Goal: Task Accomplishment & Management: Use online tool/utility

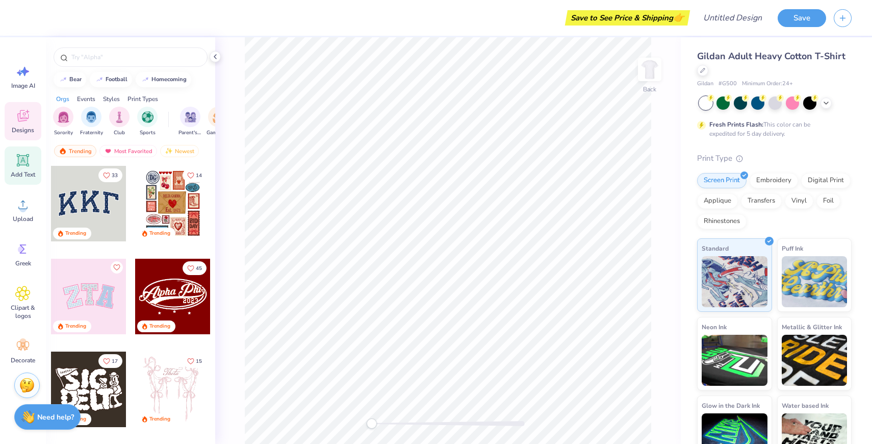
click at [25, 164] on icon at bounding box center [23, 161] width 10 height 10
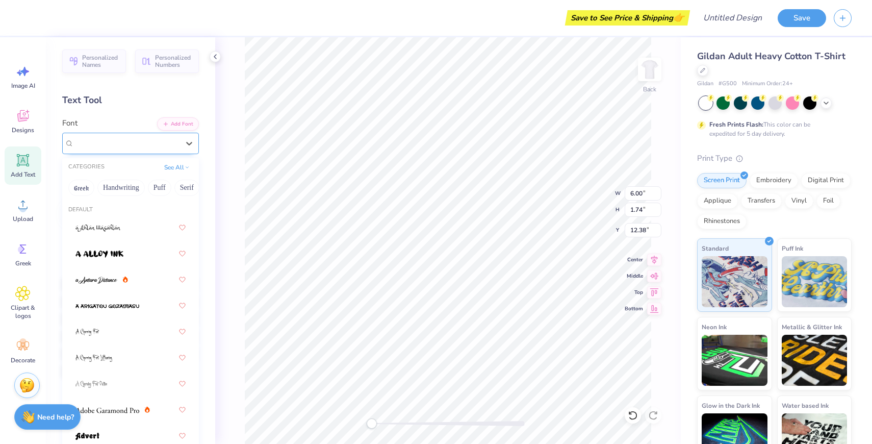
click at [112, 133] on div "Super Dream" at bounding box center [130, 143] width 137 height 21
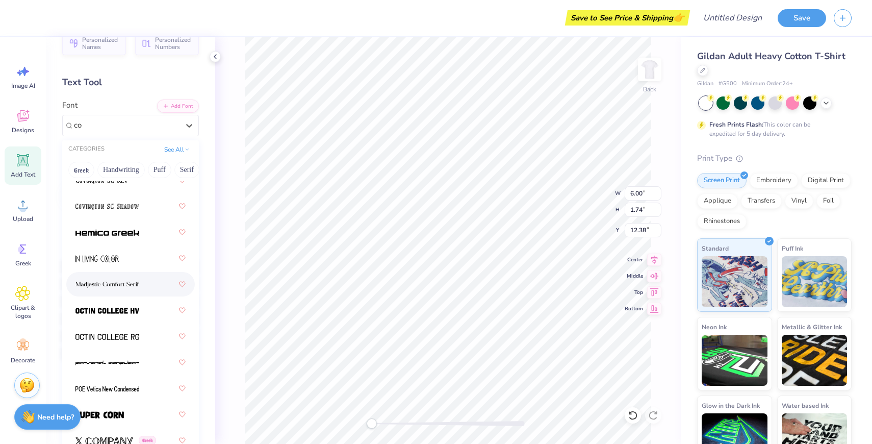
scroll to position [30, 0]
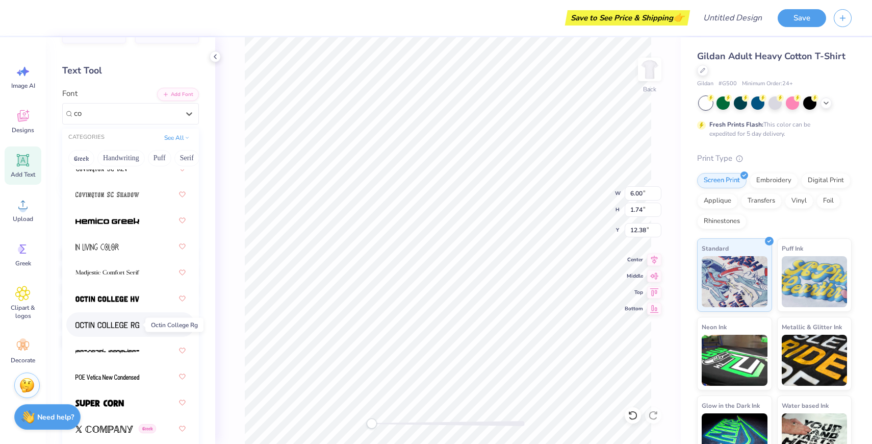
click at [121, 321] on span at bounding box center [107, 324] width 64 height 11
type input "co"
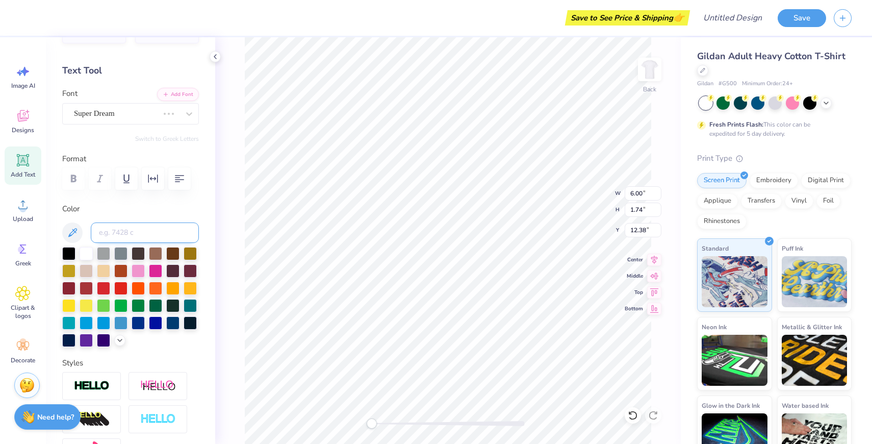
click at [122, 232] on input at bounding box center [145, 232] width 108 height 20
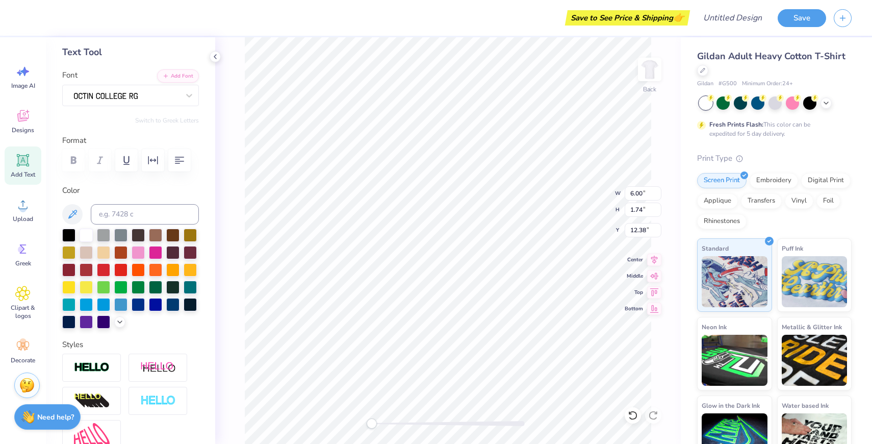
scroll to position [1, 0]
type textarea "It doesn't always nee"
click at [190, 303] on div at bounding box center [190, 303] width 13 height 13
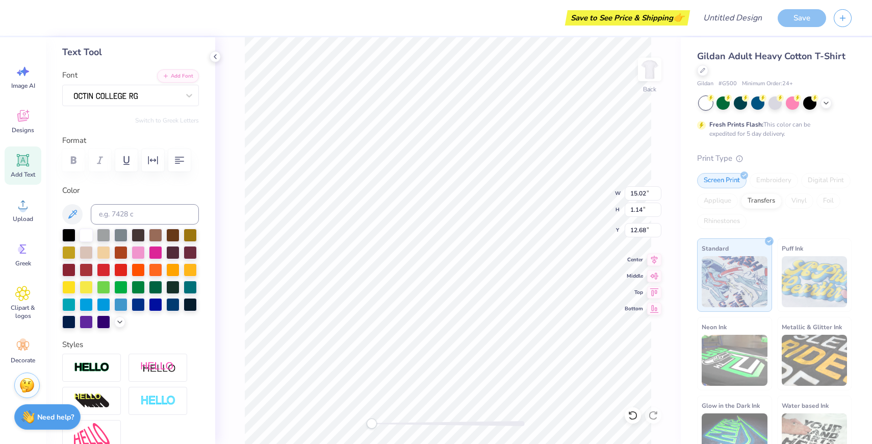
type textarea "It doesn't always"
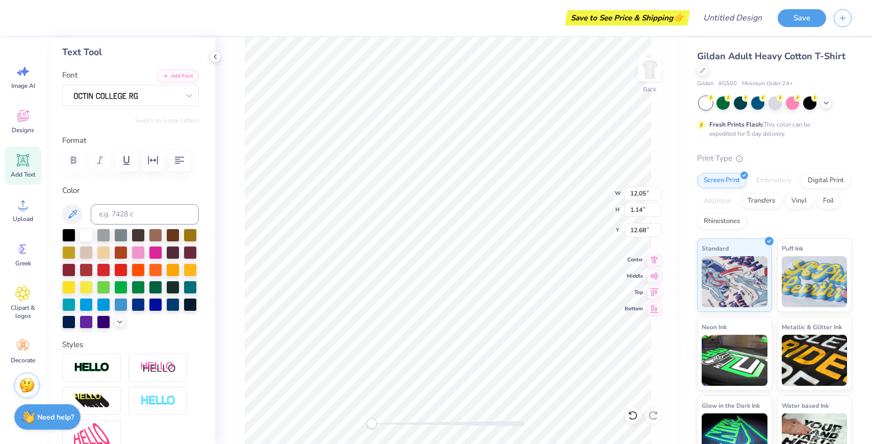
type input "3.69"
click at [136, 96] on div at bounding box center [126, 95] width 107 height 16
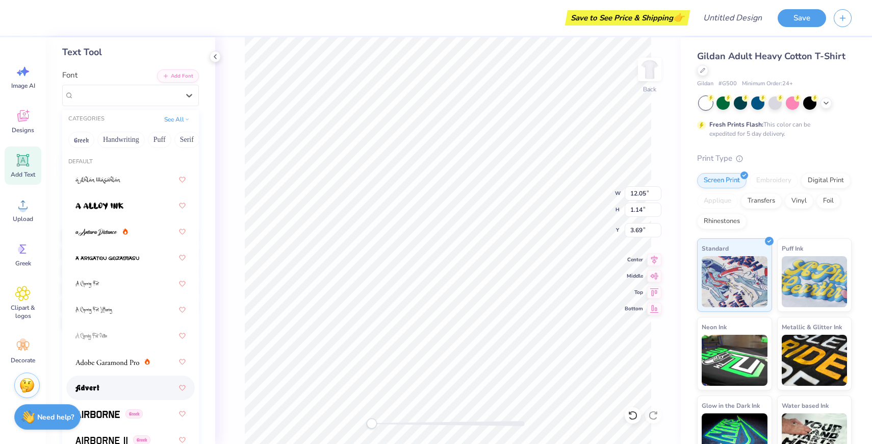
scroll to position [175, 0]
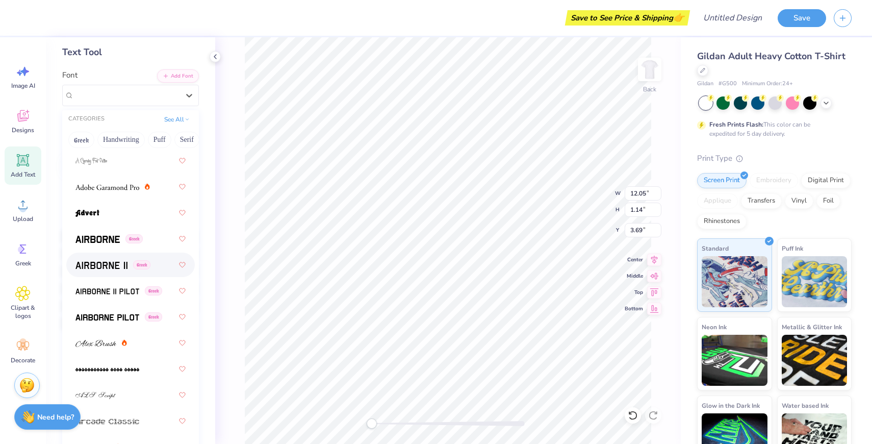
click at [122, 272] on div "Greek" at bounding box center [130, 265] width 110 height 18
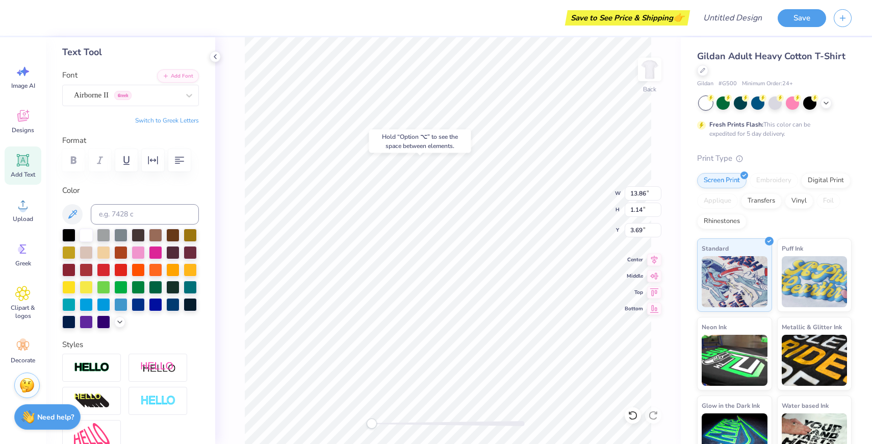
type input "12.05"
type input "3.38"
click at [36, 149] on div "Add Text" at bounding box center [23, 165] width 37 height 38
type textarea "Need to be a big deal"
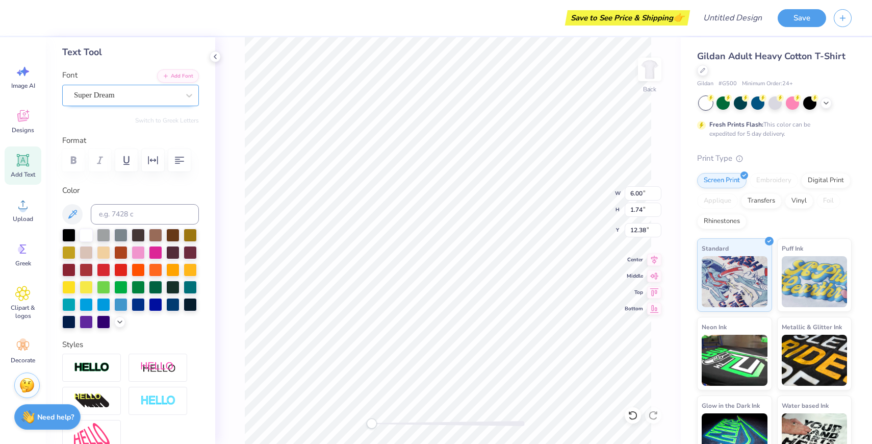
click at [179, 94] on div "Super Dream" at bounding box center [126, 95] width 107 height 16
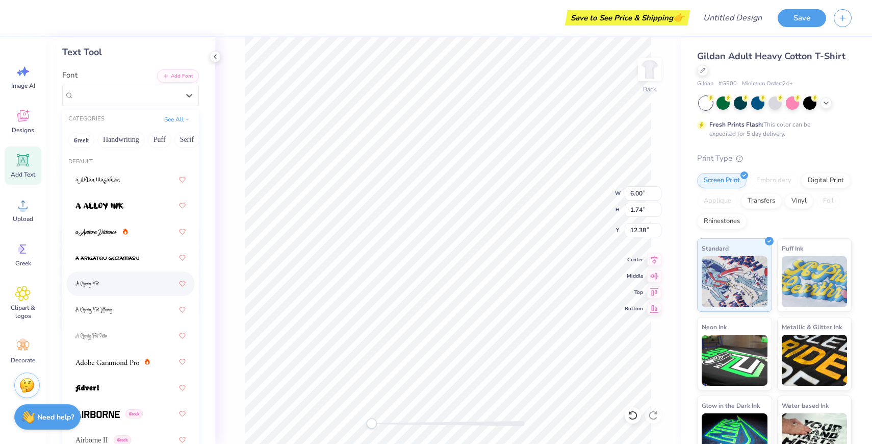
scroll to position [89, 0]
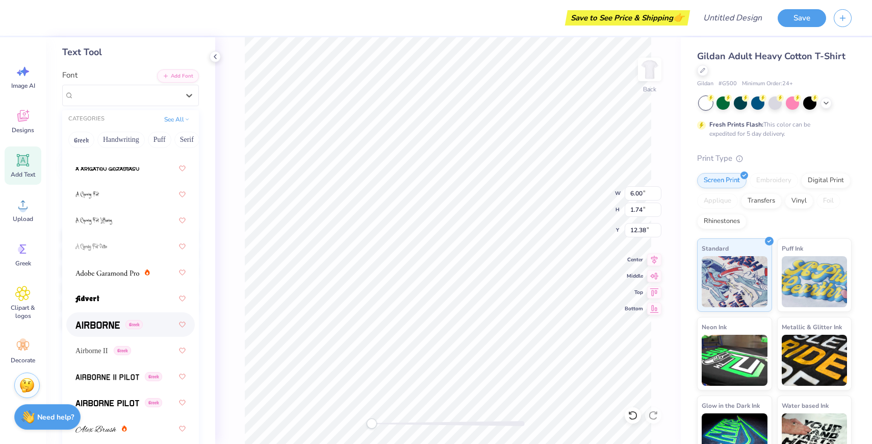
click at [122, 323] on div "Greek" at bounding box center [108, 324] width 67 height 11
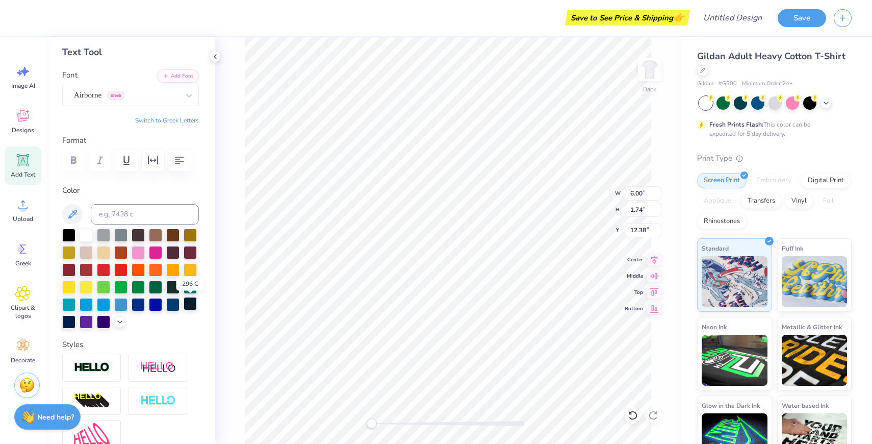
click at [188, 300] on div at bounding box center [190, 303] width 13 height 13
click at [65, 231] on div at bounding box center [68, 233] width 13 height 13
click at [126, 94] on div "Airborne Greek" at bounding box center [126, 95] width 107 height 16
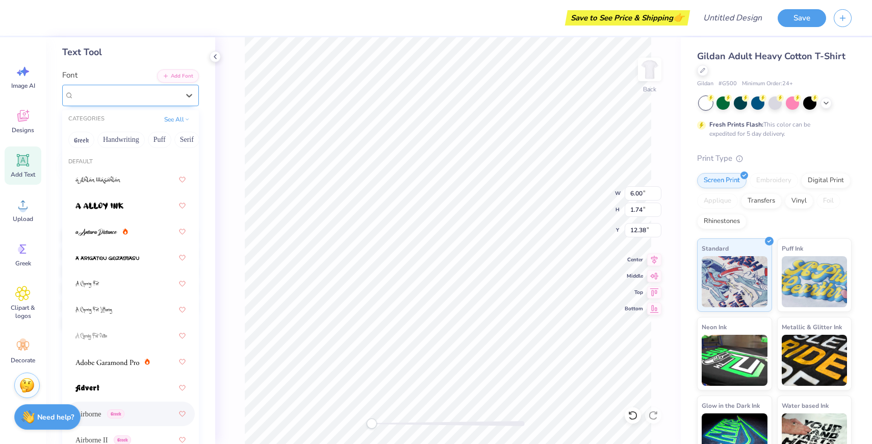
click at [124, 96] on span "Greek" at bounding box center [115, 95] width 17 height 9
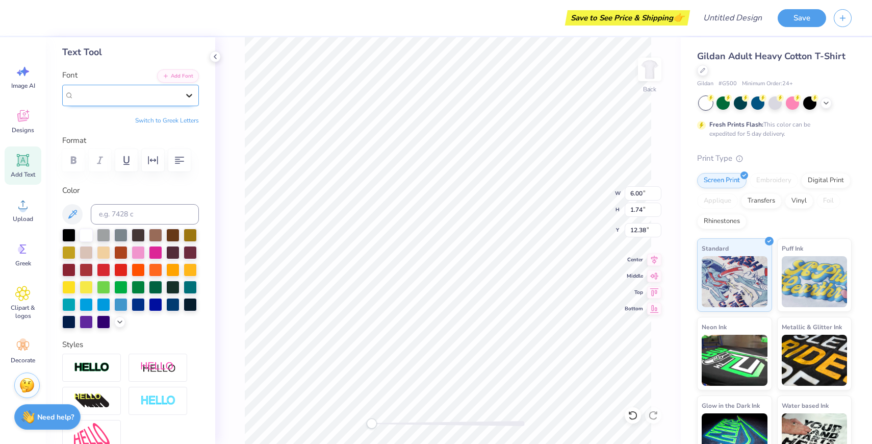
click at [187, 95] on icon at bounding box center [189, 96] width 6 height 4
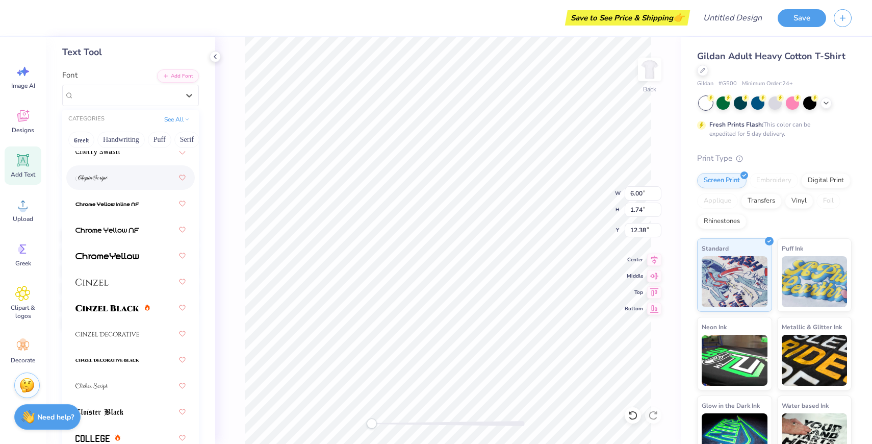
scroll to position [1834, 0]
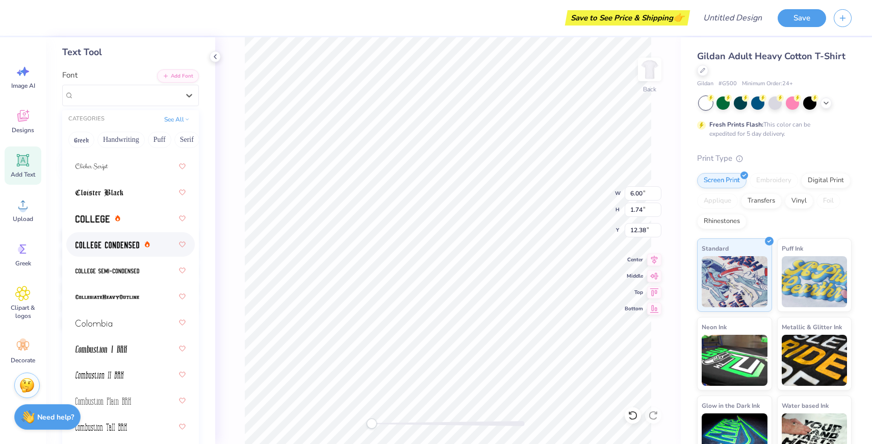
click at [117, 251] on div at bounding box center [130, 244] width 110 height 18
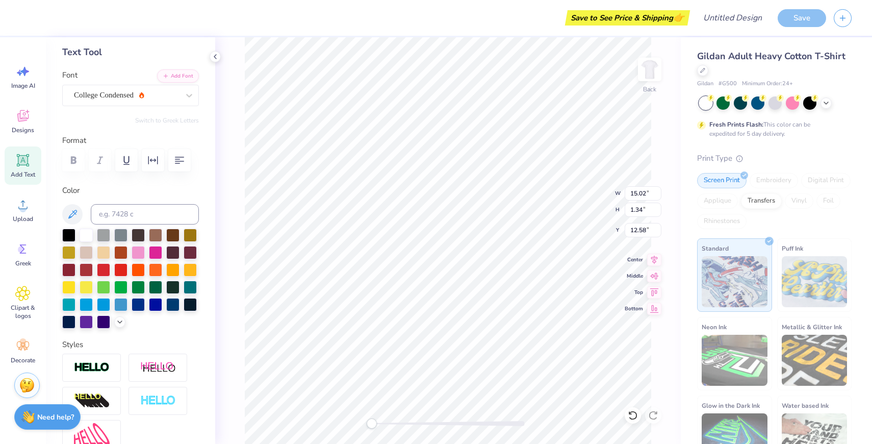
type input "13.86"
type input "1.14"
type input "3.38"
type input "15.02"
type input "1.34"
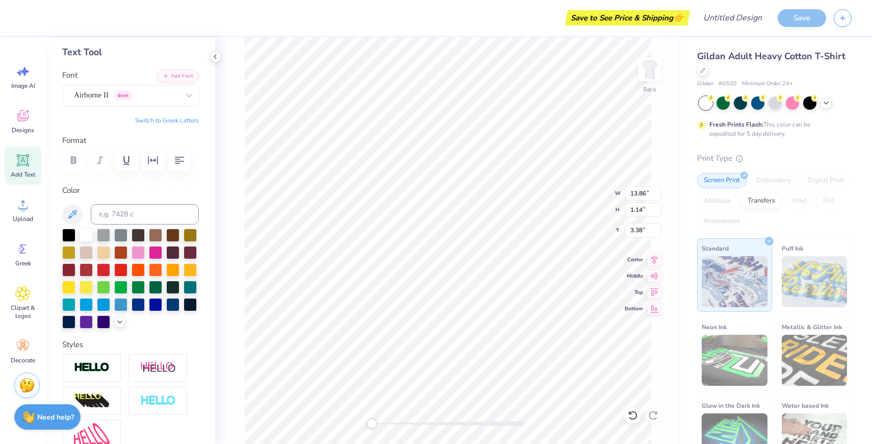
type input "5.10"
click at [163, 99] on div "College Condensed" at bounding box center [126, 95] width 107 height 16
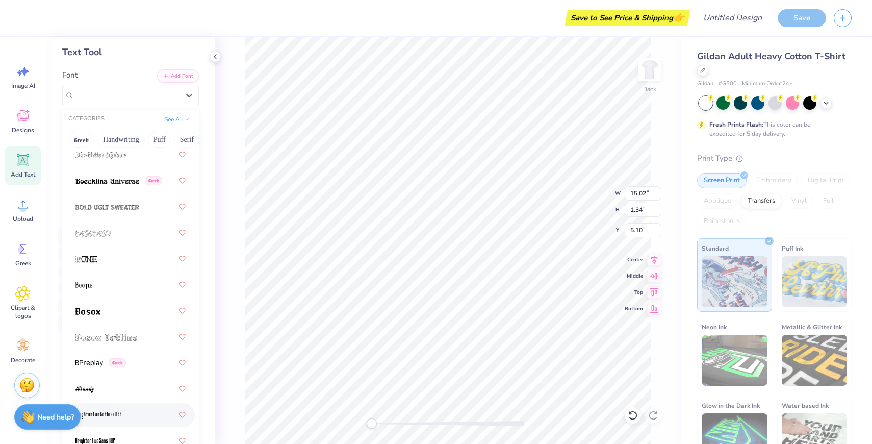
scroll to position [883, 0]
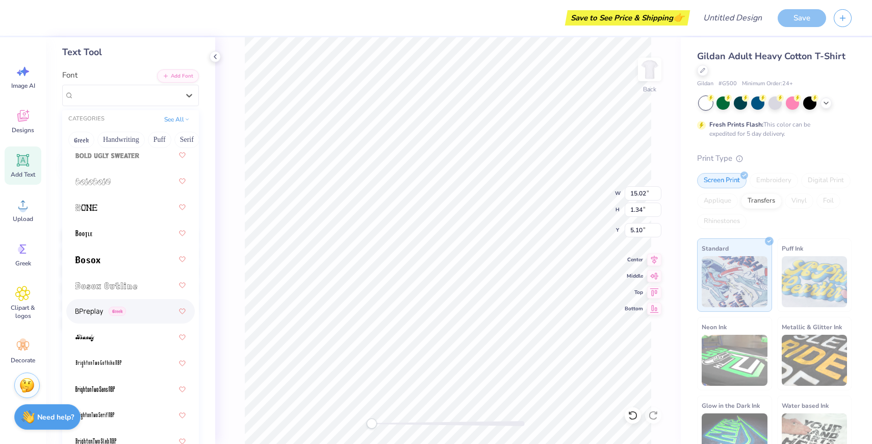
click at [115, 307] on span "Greek" at bounding box center [117, 311] width 17 height 9
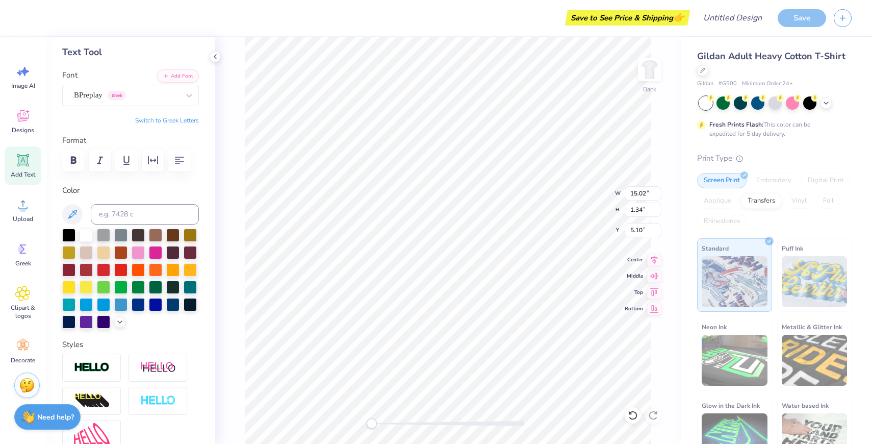
scroll to position [0, 0]
type textarea "NEED TO BE A BIG DEAL"
type input "13.00"
type input "0.96"
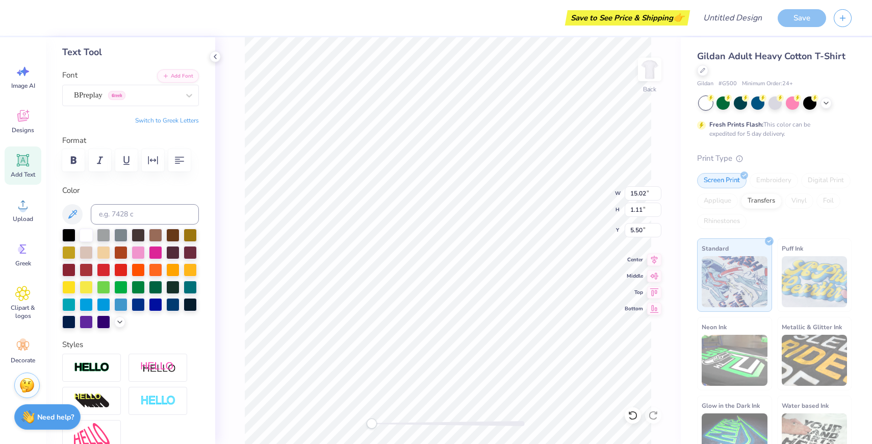
type input "5.65"
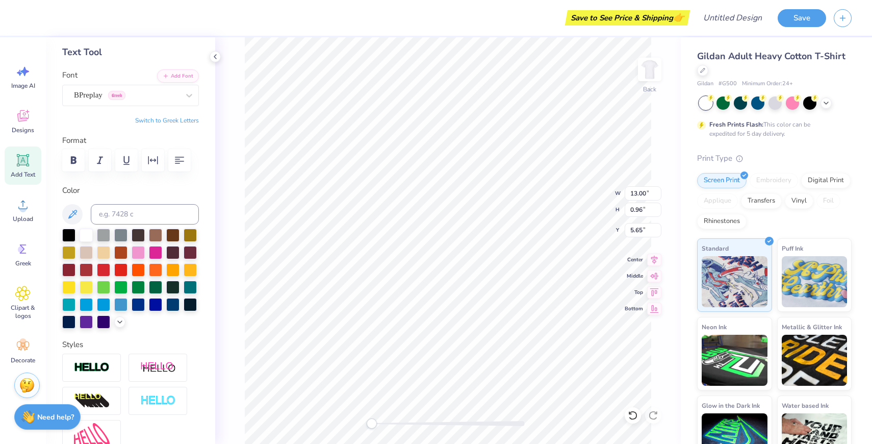
type input "13.86"
type input "1.14"
type input "3.38"
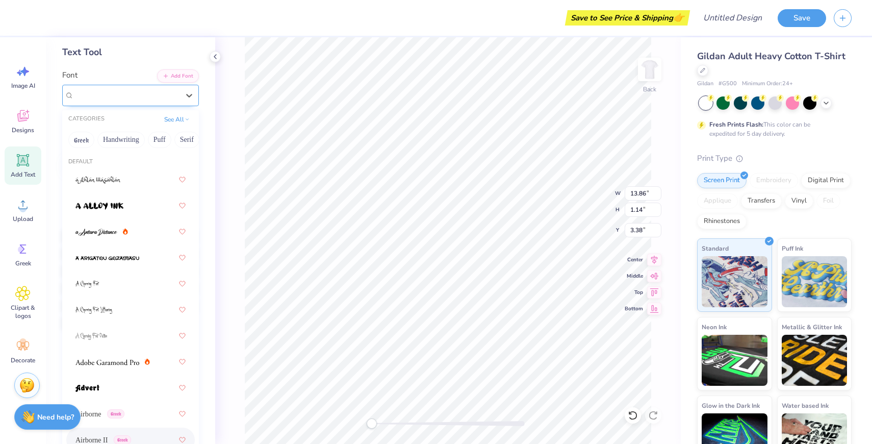
click at [155, 93] on div "Airborne II Greek" at bounding box center [126, 95] width 107 height 16
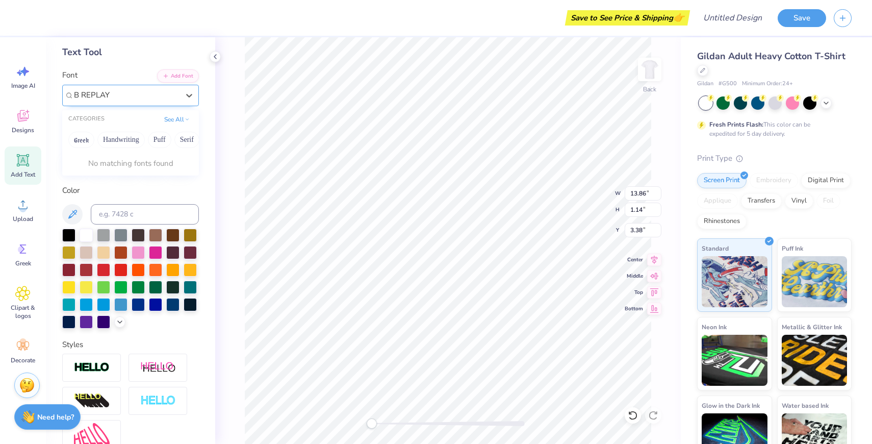
type input "B REPLAY"
click at [102, 92] on input "B REPLAY" at bounding box center [93, 95] width 38 height 12
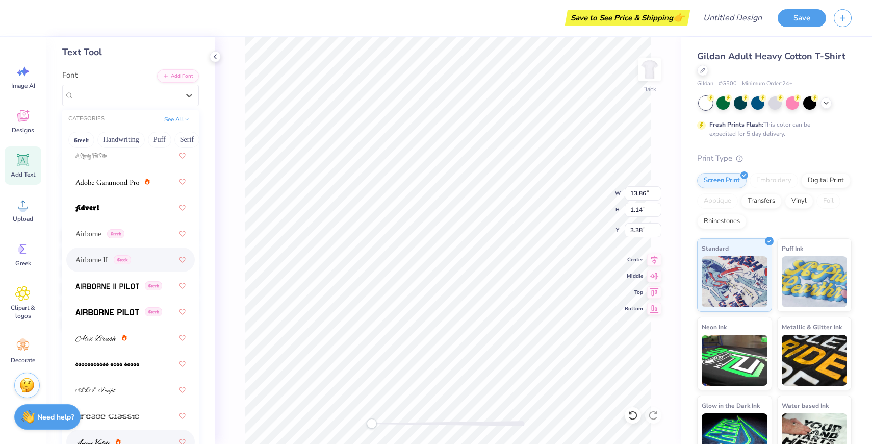
scroll to position [316, 0]
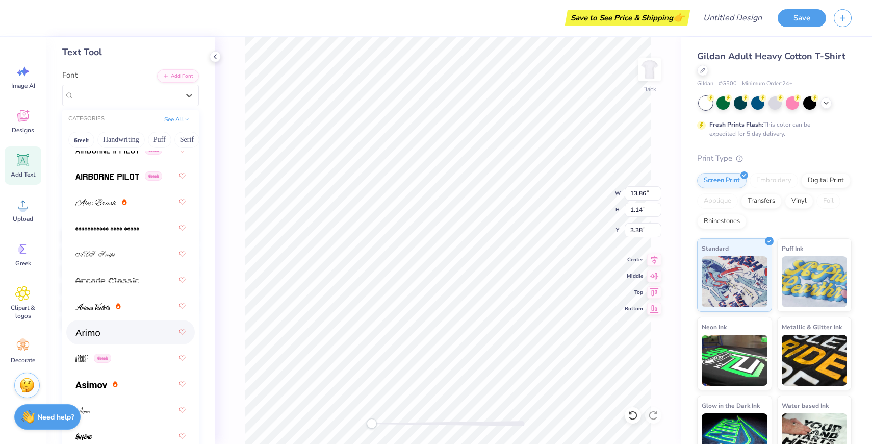
click at [117, 335] on div at bounding box center [130, 332] width 110 height 18
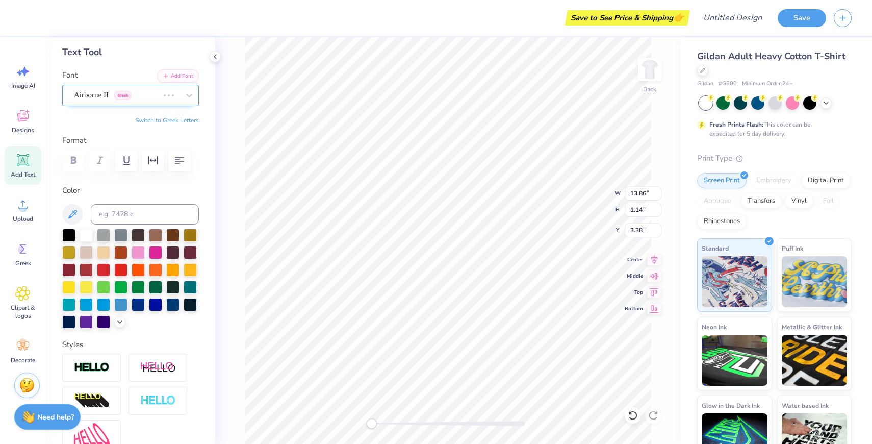
click at [159, 88] on div "Airborne II Greek" at bounding box center [116, 95] width 87 height 16
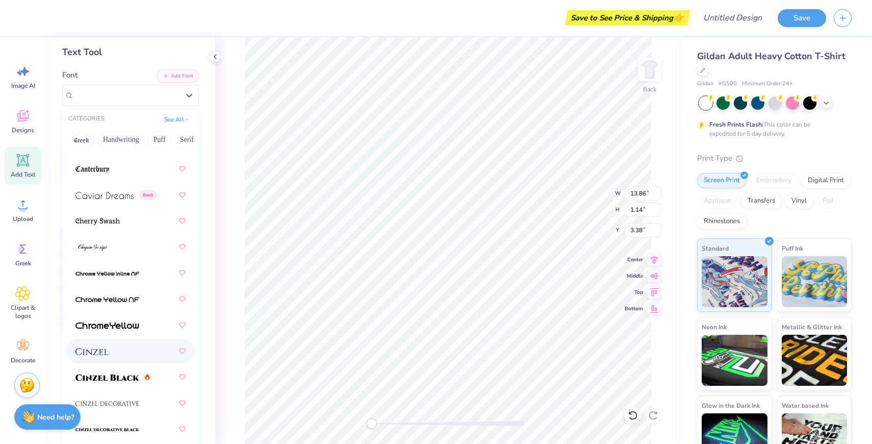
scroll to position [1599, 0]
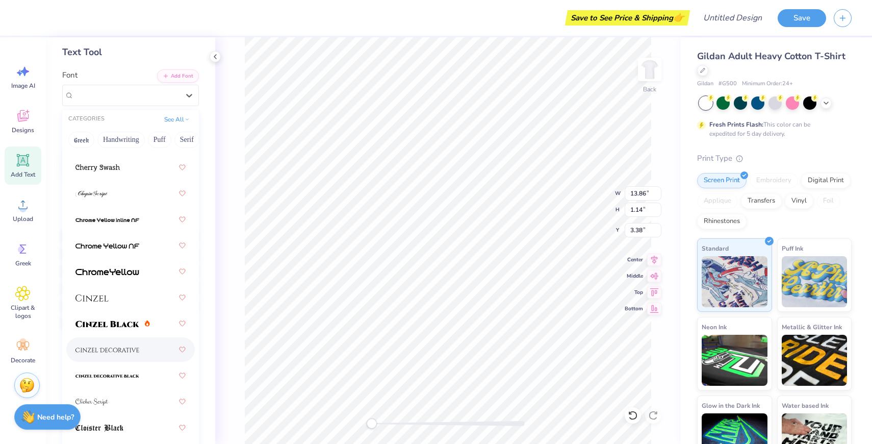
click at [124, 350] on img at bounding box center [107, 349] width 64 height 7
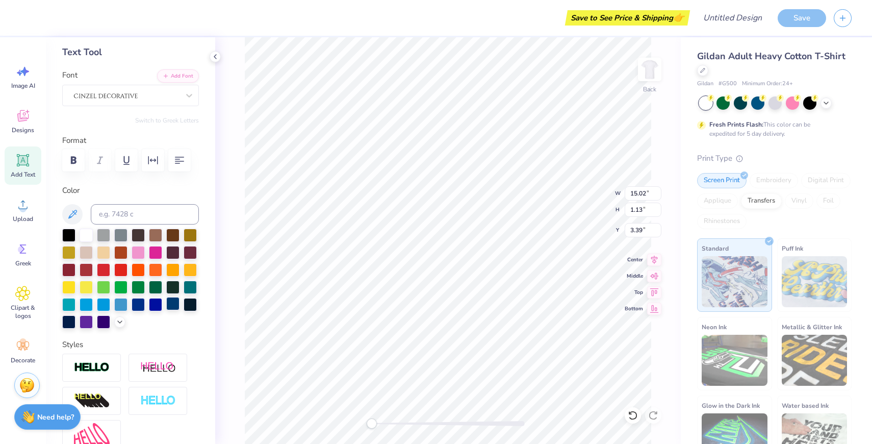
type input "13.86"
type input "1.14"
type input "3.38"
click at [165, 97] on div at bounding box center [126, 95] width 107 height 16
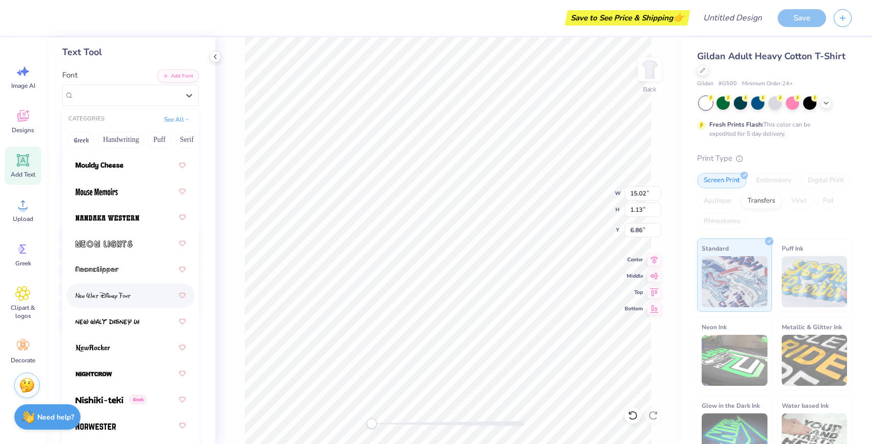
scroll to position [5448, 0]
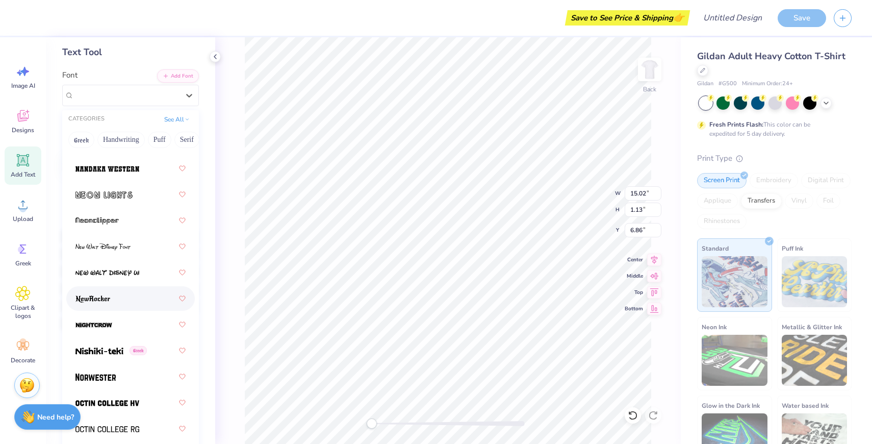
click at [111, 295] on div at bounding box center [130, 298] width 110 height 18
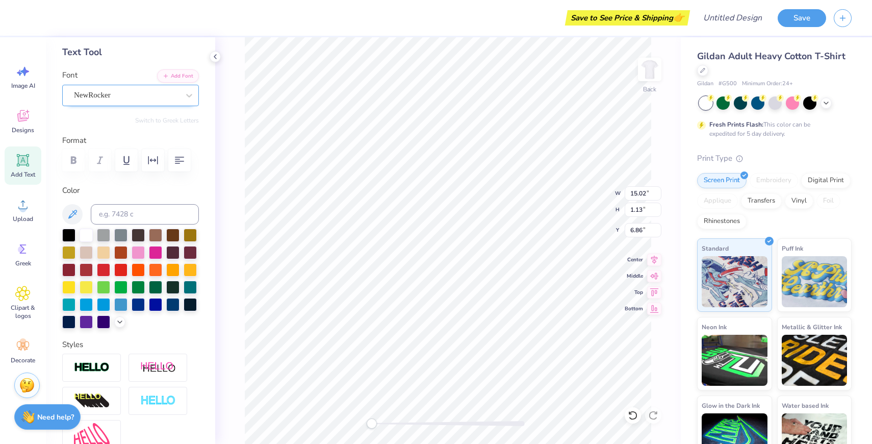
click at [120, 92] on div "NewRocker" at bounding box center [126, 95] width 107 height 16
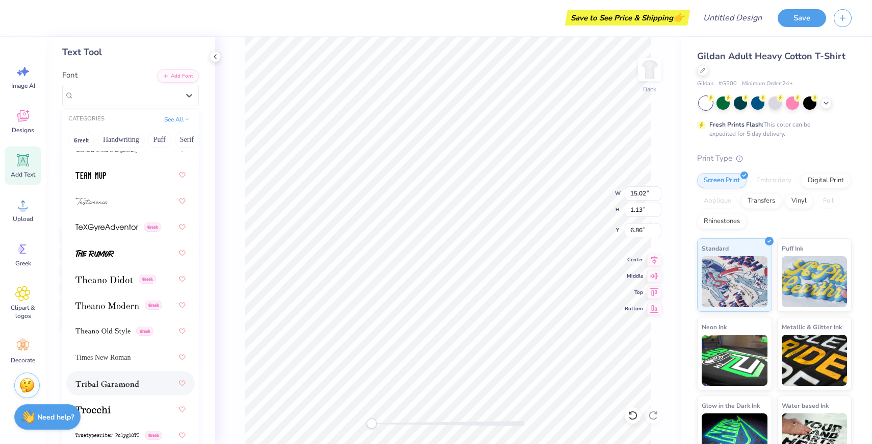
scroll to position [7581, 0]
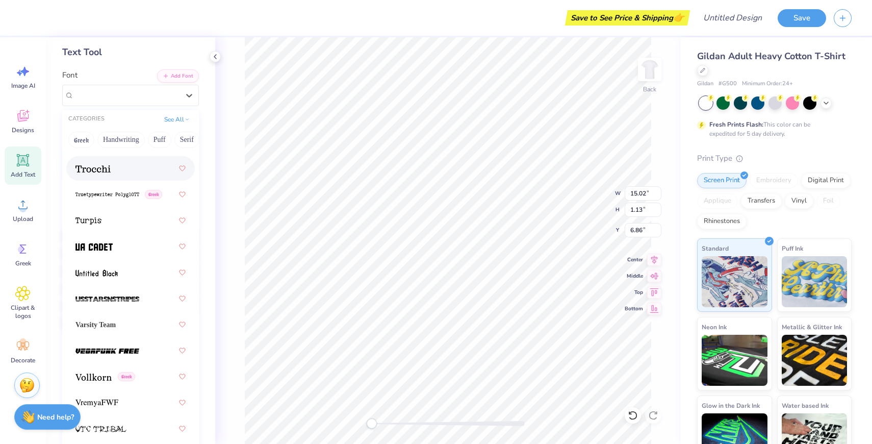
click at [109, 173] on span at bounding box center [92, 168] width 35 height 11
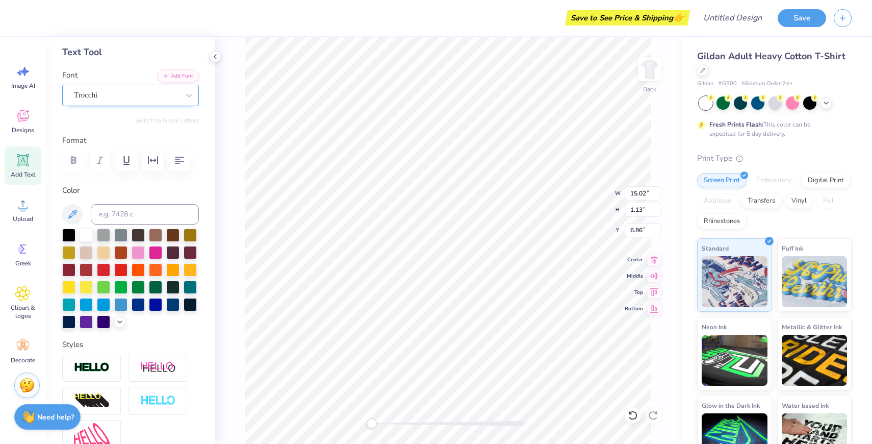
click at [132, 98] on div "Trocchi" at bounding box center [126, 95] width 107 height 16
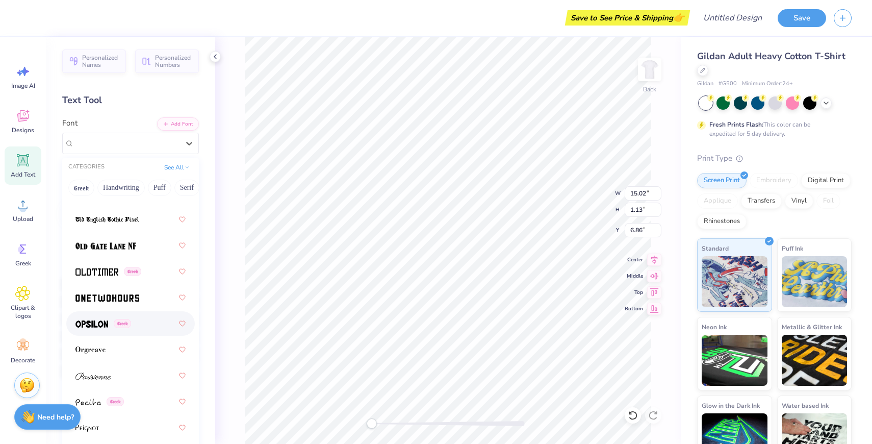
scroll to position [5806, 0]
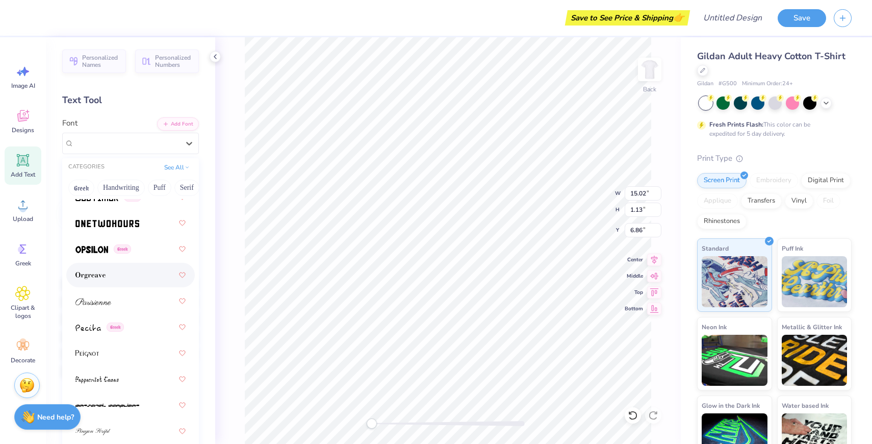
click at [100, 280] on span at bounding box center [90, 275] width 30 height 11
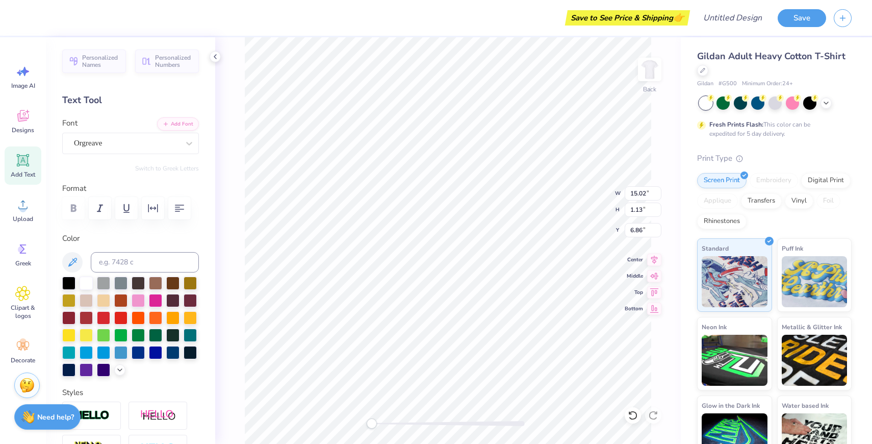
scroll to position [0, 0]
type textarea "IT DOESN'T ALWAYS"
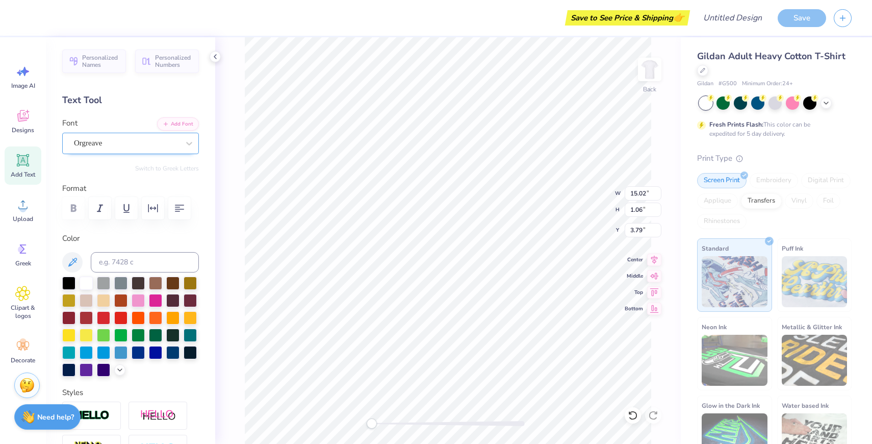
click at [99, 147] on div "Orgreave" at bounding box center [126, 143] width 107 height 16
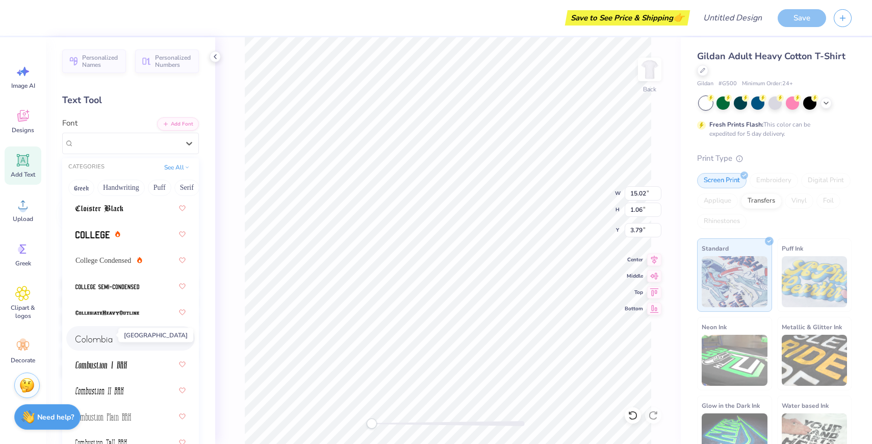
scroll to position [1870, 0]
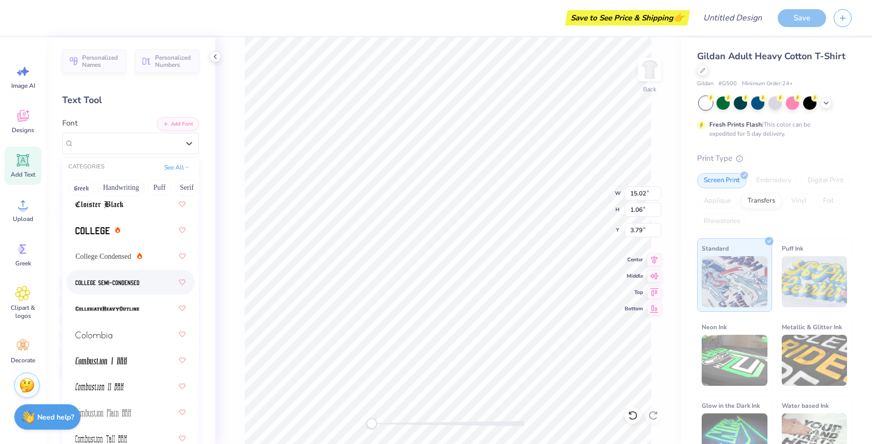
click at [99, 290] on div at bounding box center [130, 282] width 110 height 18
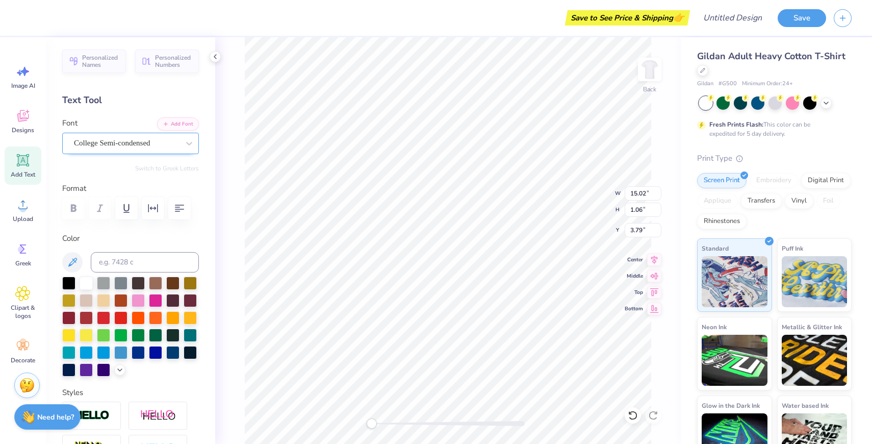
click at [168, 142] on div "College Semi-condensed" at bounding box center [126, 143] width 107 height 16
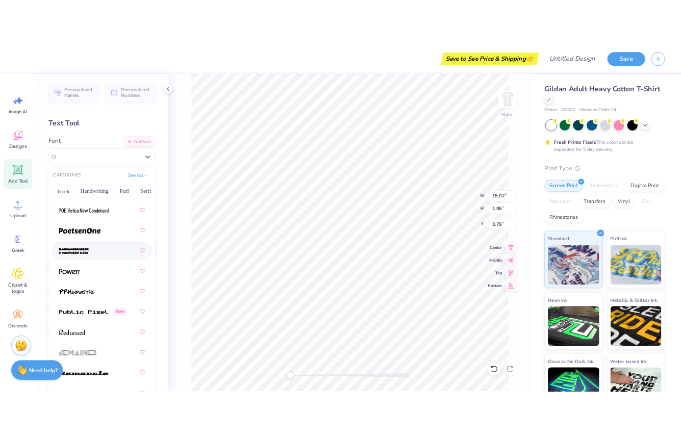
scroll to position [6208, 0]
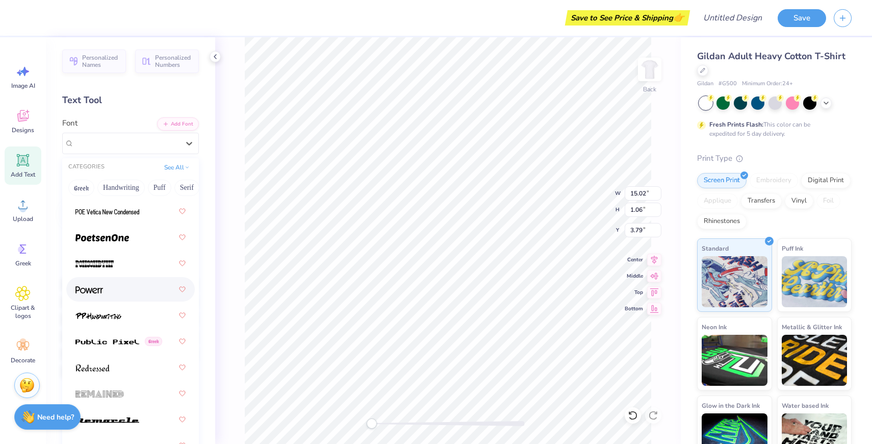
click at [117, 296] on div at bounding box center [130, 289] width 110 height 18
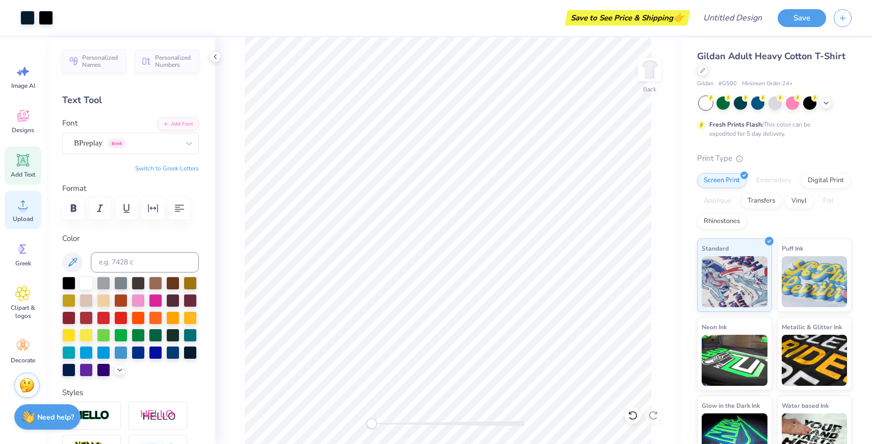
click at [20, 213] on div "Upload" at bounding box center [23, 210] width 37 height 38
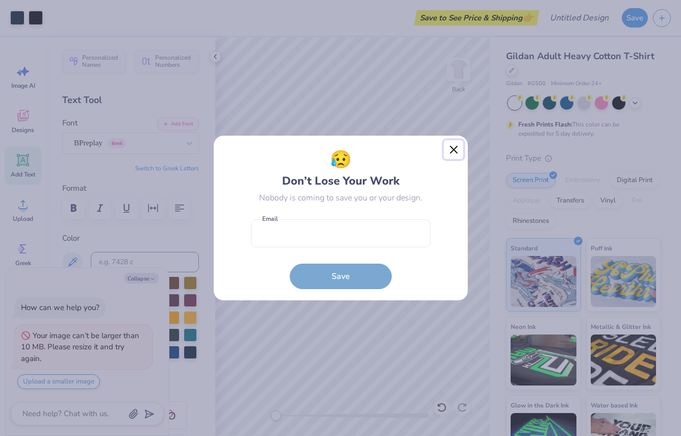
click at [451, 150] on button "Close" at bounding box center [453, 149] width 19 height 19
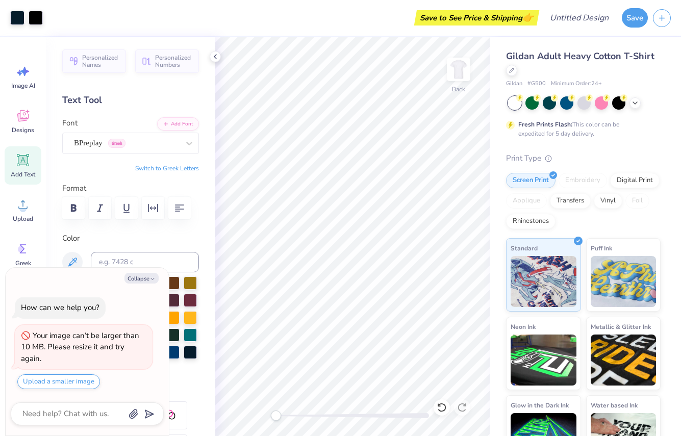
click at [34, 310] on div "How can we help you?" at bounding box center [60, 307] width 79 height 10
click at [35, 378] on button "Upload a smaller image" at bounding box center [58, 381] width 83 height 15
type textarea "x"
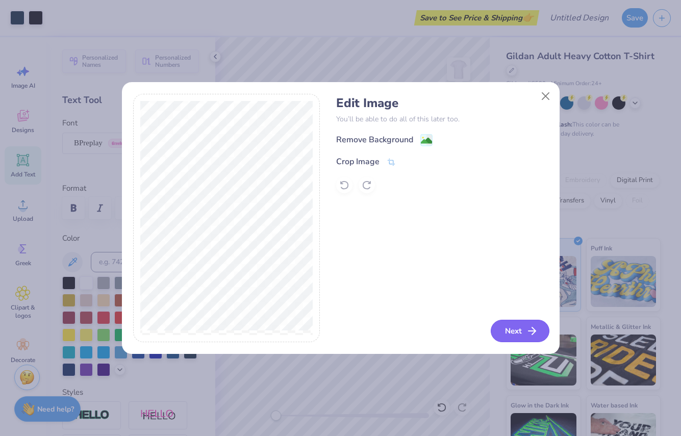
click at [513, 328] on button "Next" at bounding box center [520, 331] width 59 height 22
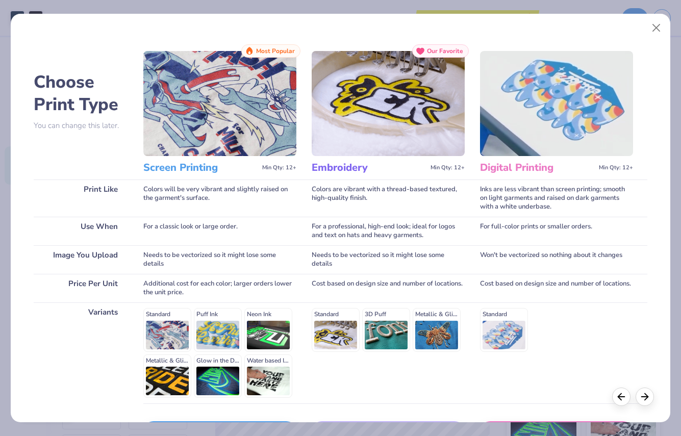
click at [218, 114] on img at bounding box center [219, 103] width 153 height 105
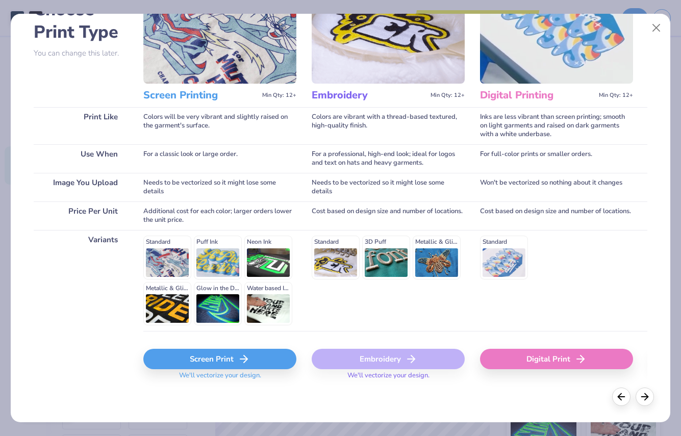
click at [239, 359] on icon at bounding box center [244, 359] width 12 height 12
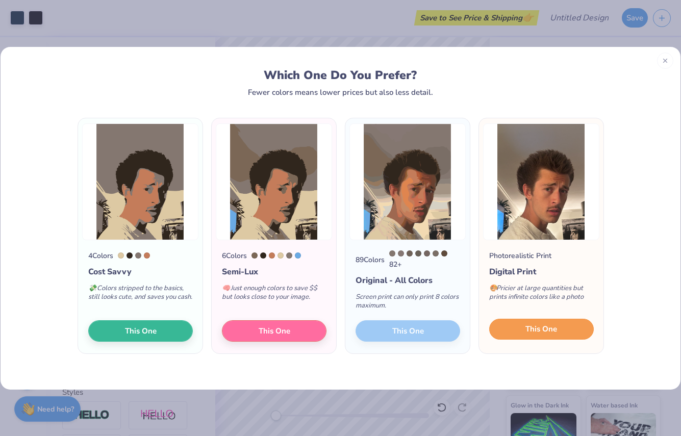
click at [527, 326] on span "This One" at bounding box center [541, 329] width 32 height 12
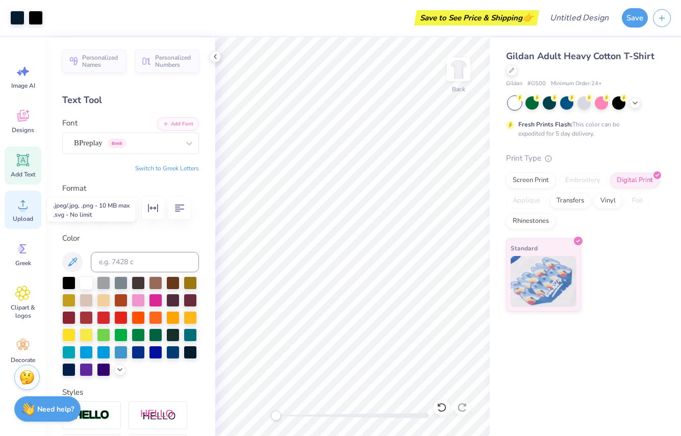
click at [20, 201] on icon at bounding box center [22, 204] width 15 height 15
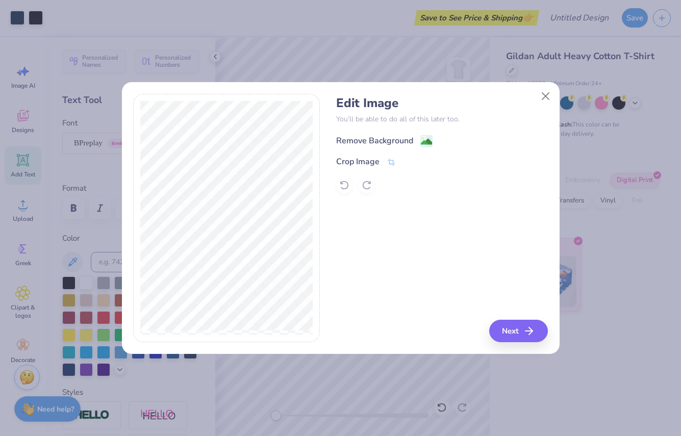
click at [400, 140] on div "Remove Background" at bounding box center [374, 141] width 77 height 12
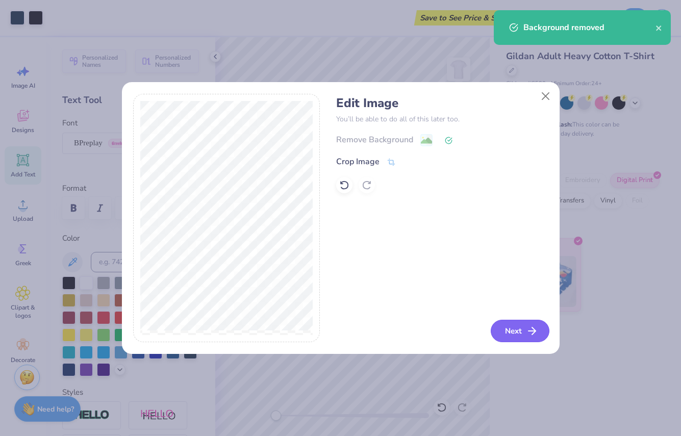
click at [511, 335] on button "Next" at bounding box center [520, 331] width 59 height 22
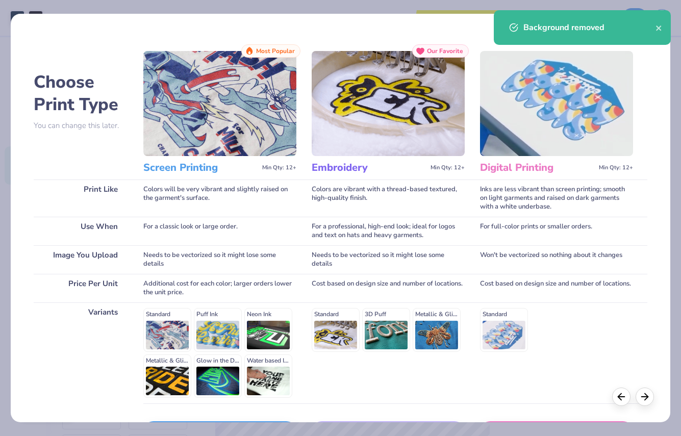
scroll to position [72, 0]
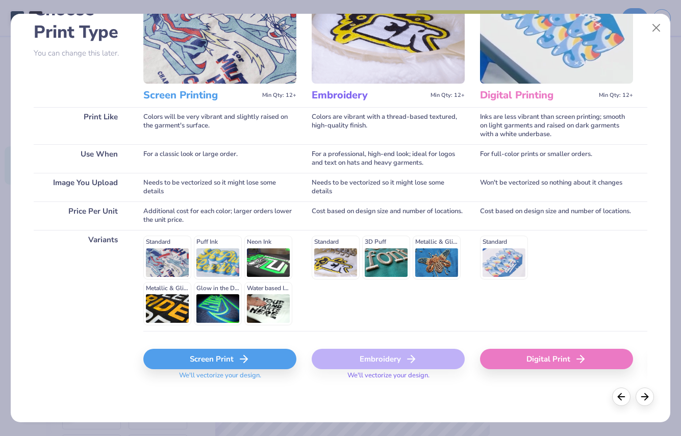
click at [553, 361] on div "Digital Print" at bounding box center [556, 359] width 153 height 20
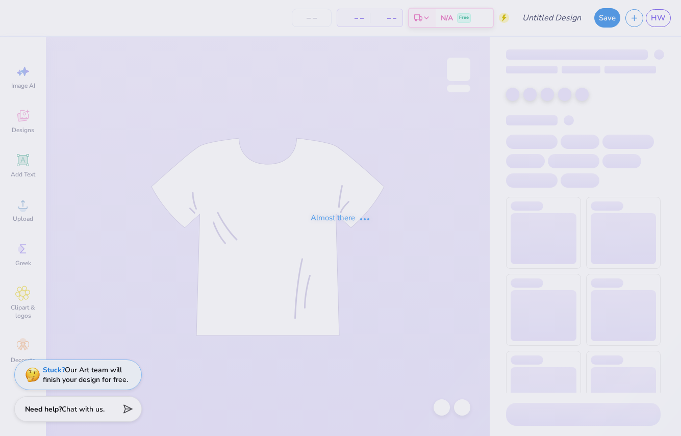
type input "JAMSOE MERCH"
type input "12"
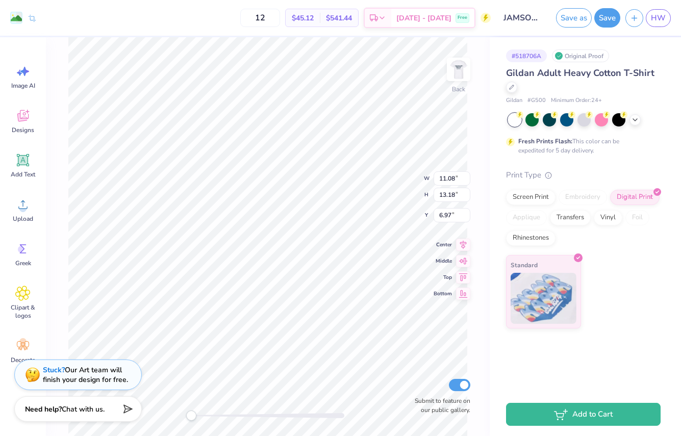
type input "11.38"
type input "13.53"
type input "6.61"
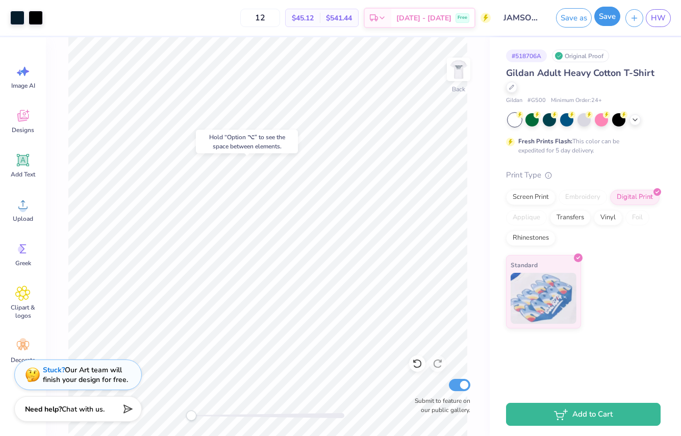
click at [607, 15] on button "Save" at bounding box center [607, 16] width 26 height 19
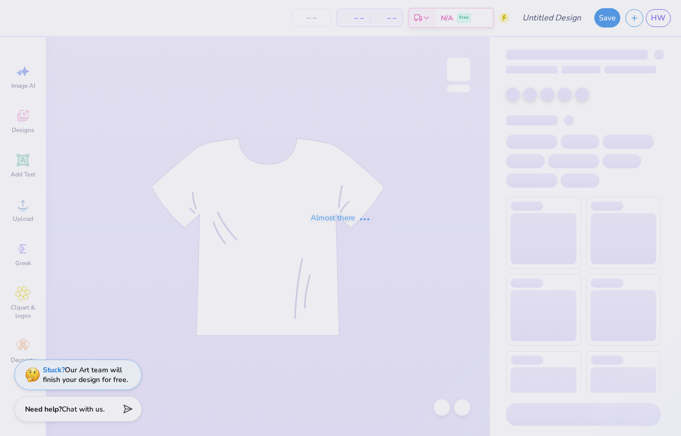
type input "JAMSOE MERCH"
type input "12"
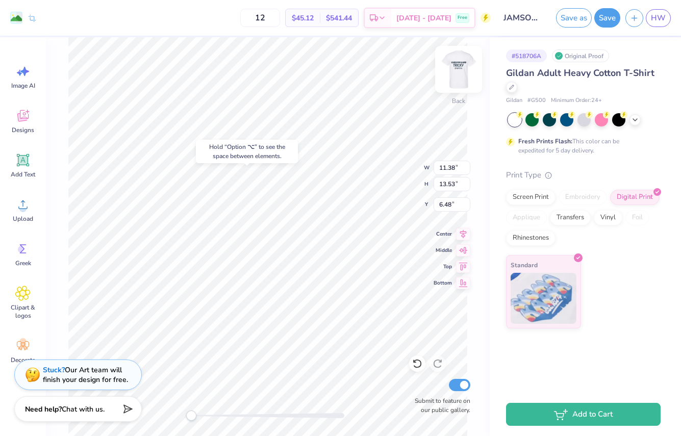
click at [458, 65] on img at bounding box center [458, 69] width 41 height 41
click at [458, 66] on img at bounding box center [458, 69] width 41 height 41
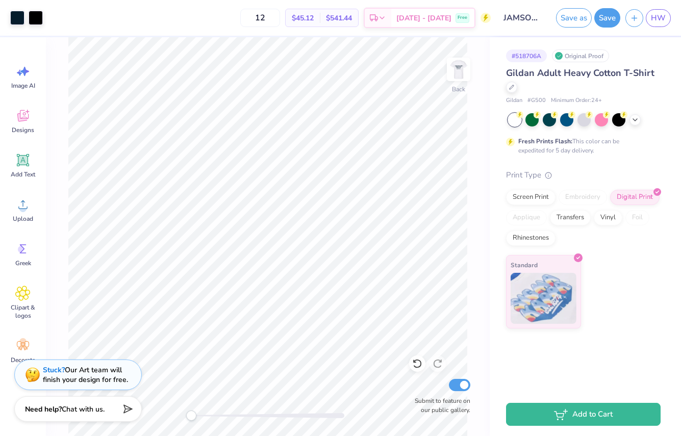
click at [458, 66] on img at bounding box center [458, 69] width 20 height 20
